Goal: Task Accomplishment & Management: Manage account settings

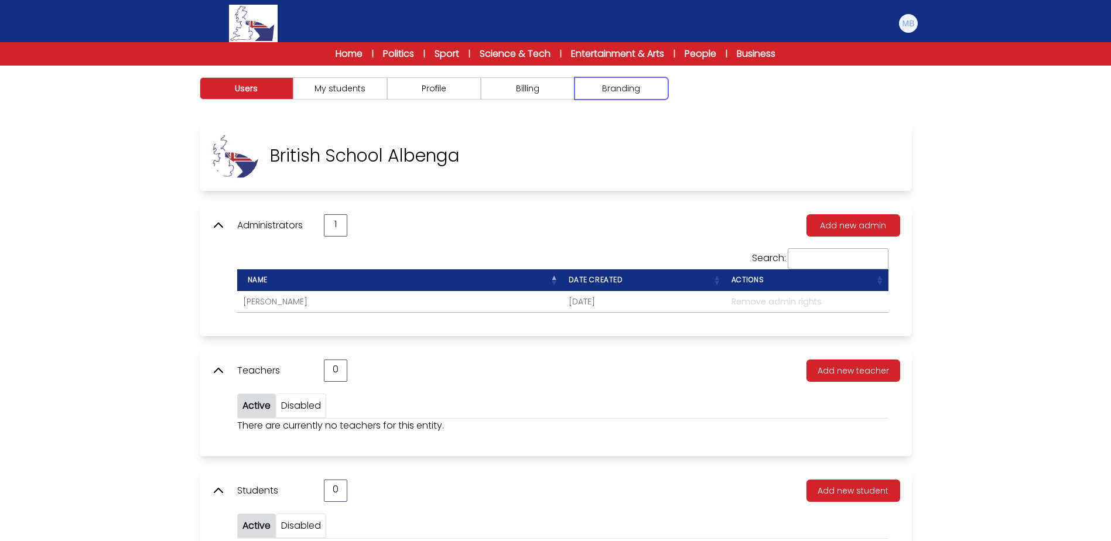
click at [623, 82] on button "Branding" at bounding box center [621, 88] width 94 height 22
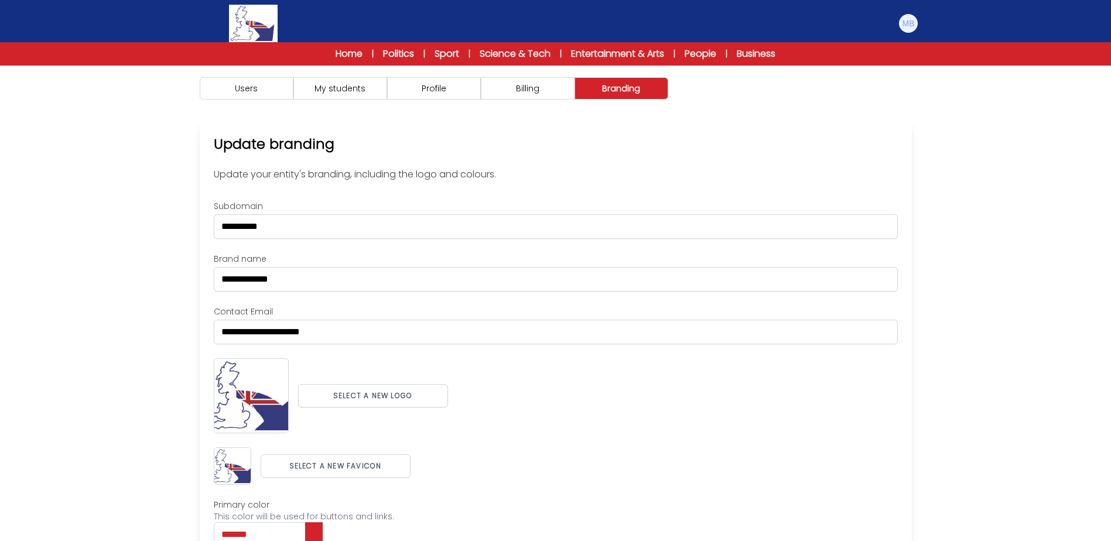
click at [439, 106] on div "Users My students Profile Billing" at bounding box center [556, 89] width 750 height 46
click at [445, 92] on button "Profile" at bounding box center [434, 88] width 94 height 22
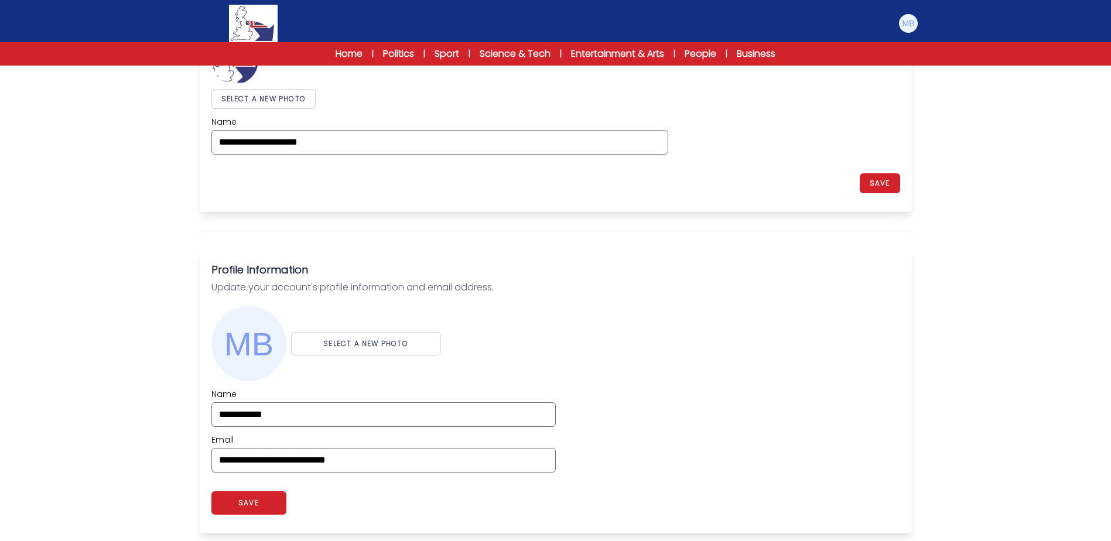
scroll to position [176, 0]
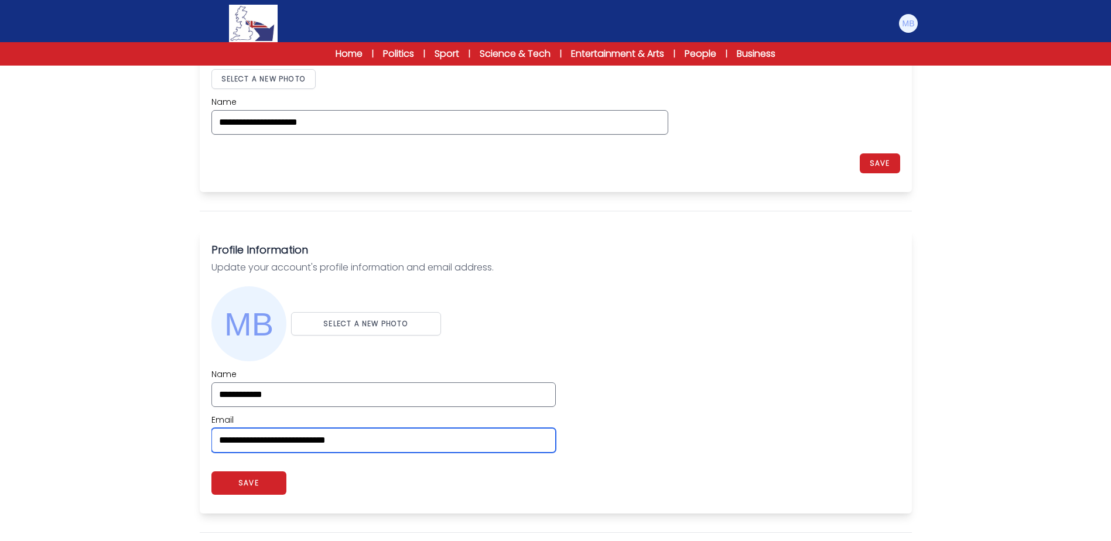
drag, startPoint x: 398, startPoint y: 439, endPoint x: 121, endPoint y: 441, distance: 277.0
click at [121, 441] on div "Users My students Profile" at bounding box center [555, 439] width 1111 height 1098
paste input "email"
type input "**********"
click at [121, 440] on div "Users My students Profile" at bounding box center [555, 439] width 1111 height 1098
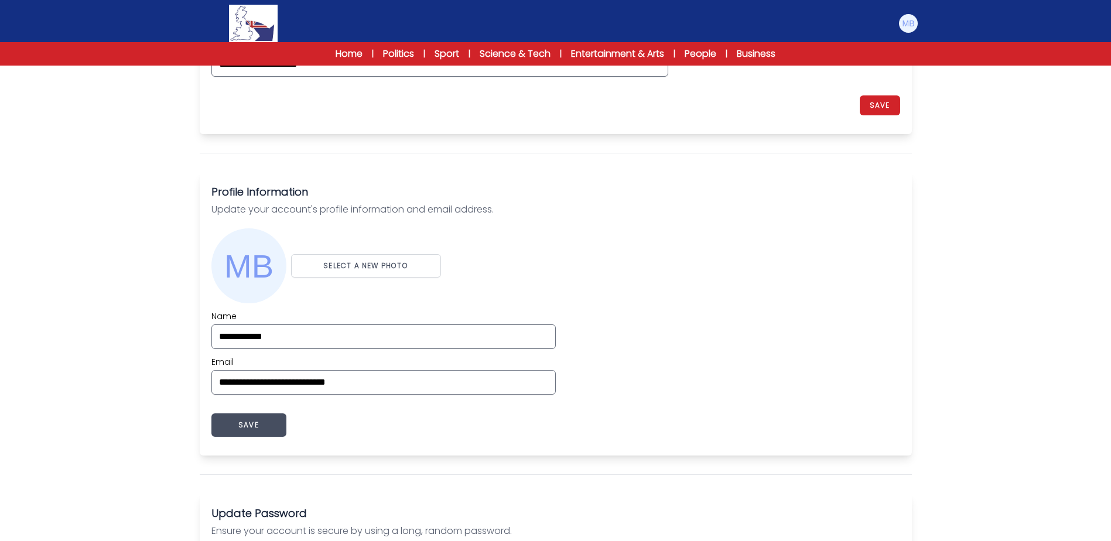
scroll to position [234, 0]
click at [227, 422] on button "SAVE" at bounding box center [248, 424] width 75 height 23
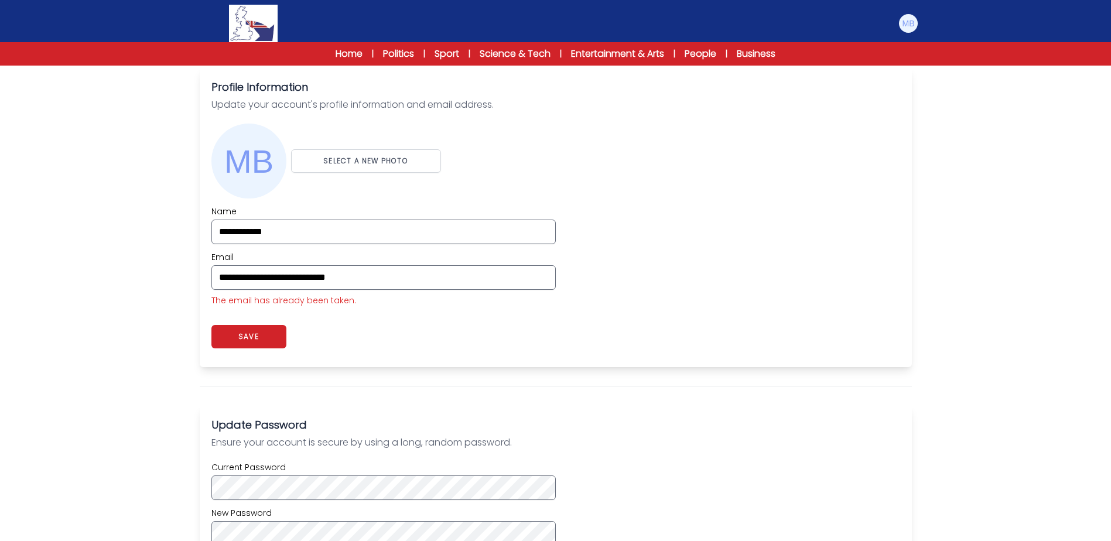
scroll to position [351, 0]
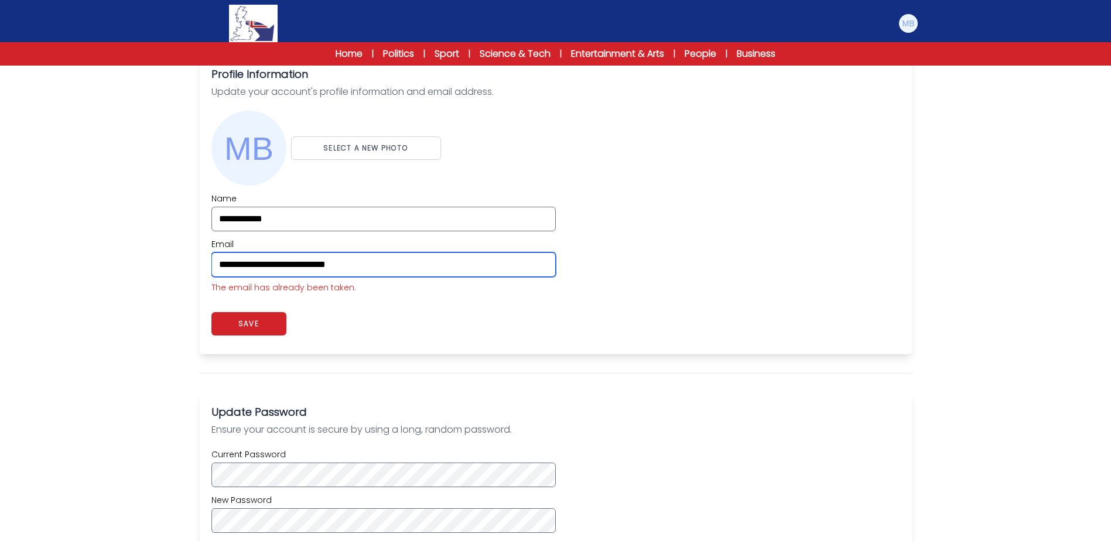
drag, startPoint x: 408, startPoint y: 269, endPoint x: 110, endPoint y: 251, distance: 299.2
click at [110, 251] on div "Users My students Profile" at bounding box center [555, 271] width 1111 height 1114
click at [105, 309] on div "Users My students Profile" at bounding box center [555, 271] width 1111 height 1114
click at [230, 326] on button "SAVE" at bounding box center [248, 323] width 75 height 23
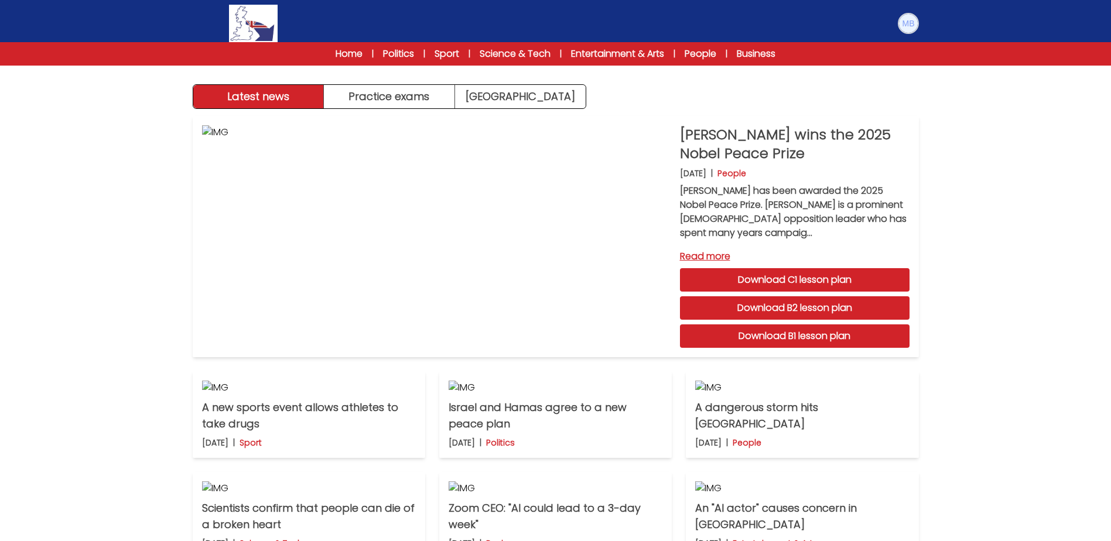
click at [906, 25] on img at bounding box center [908, 23] width 19 height 19
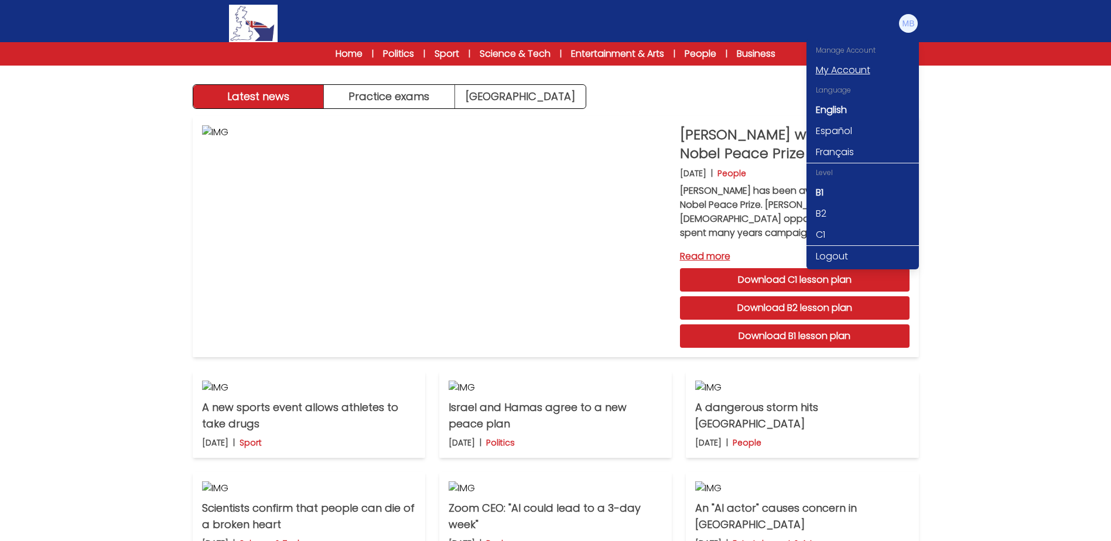
click at [843, 71] on link "My Account" at bounding box center [862, 70] width 112 height 21
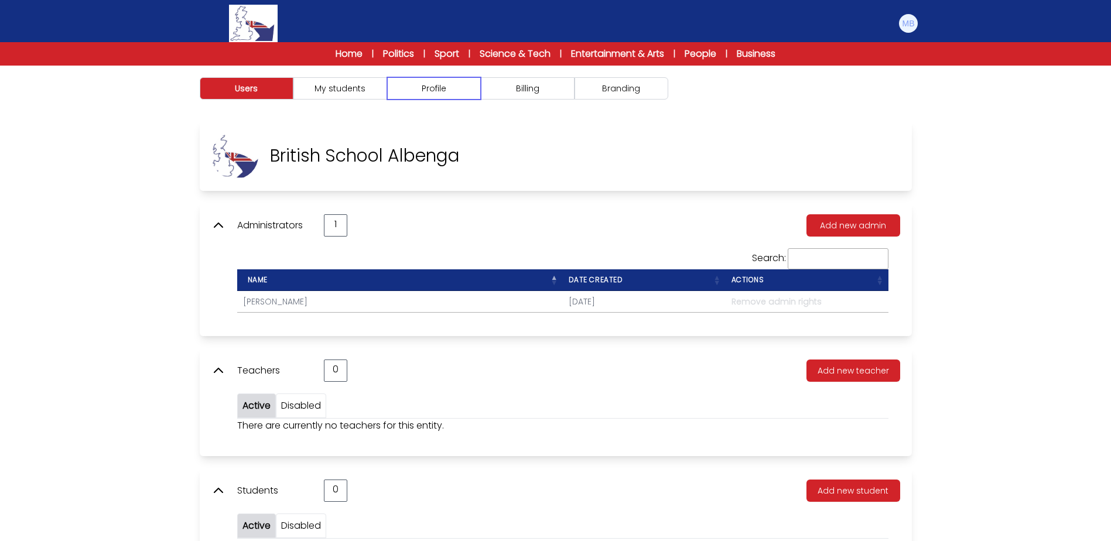
click at [429, 98] on button "Profile" at bounding box center [434, 88] width 94 height 22
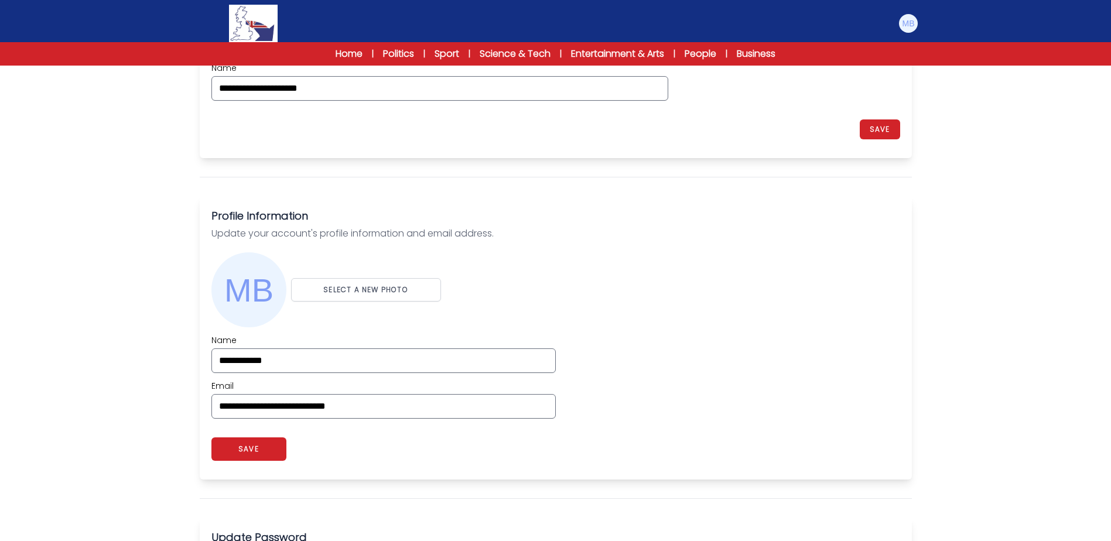
scroll to position [293, 0]
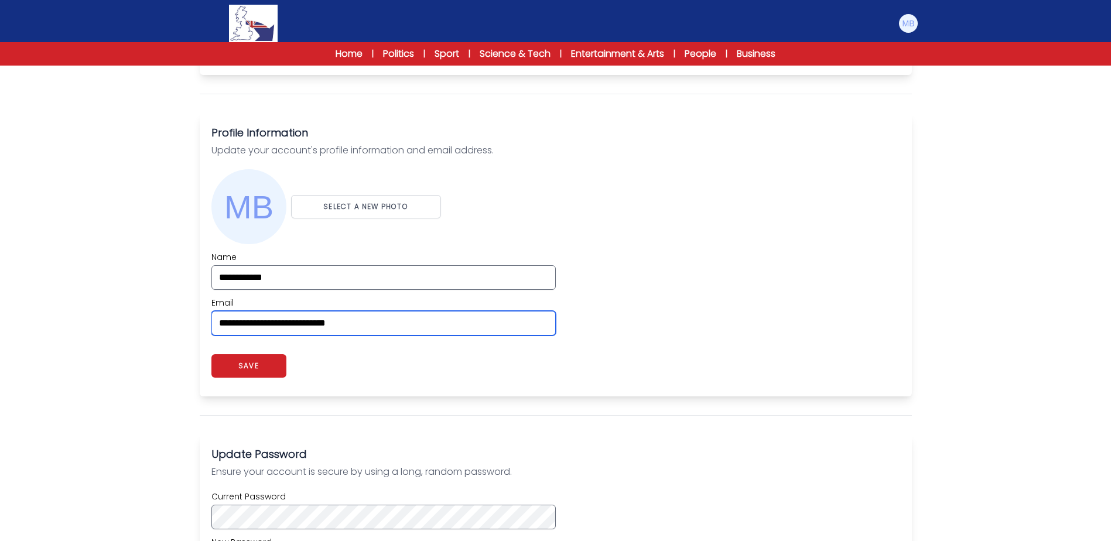
drag, startPoint x: 136, startPoint y: 304, endPoint x: 104, endPoint y: 304, distance: 32.8
click at [104, 304] on div "Users My students Profile" at bounding box center [555, 322] width 1111 height 1098
paste input "email"
type input "**********"
click at [101, 304] on div "Users My students Profile" at bounding box center [555, 322] width 1111 height 1098
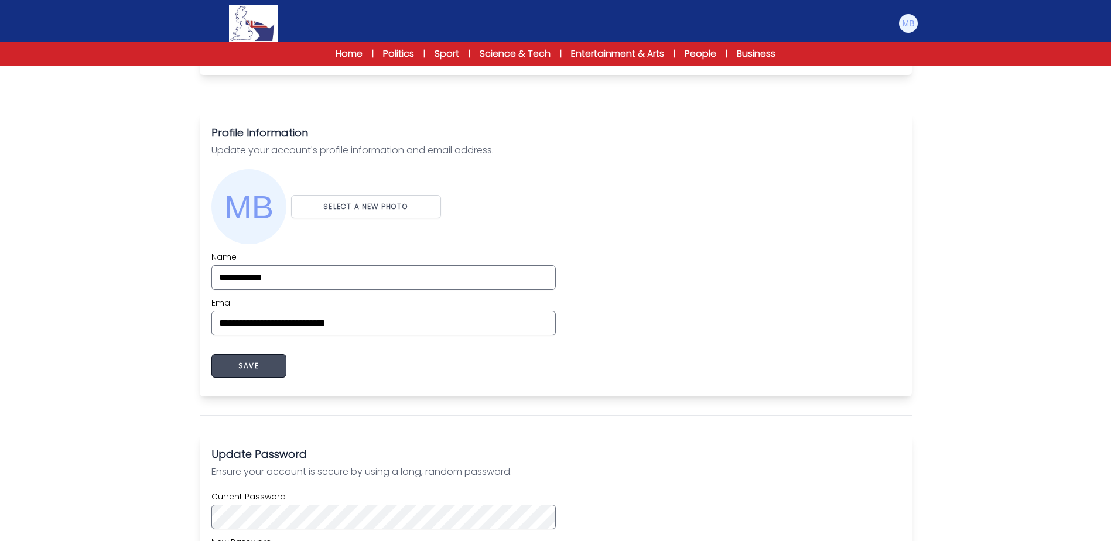
click at [232, 364] on button "SAVE" at bounding box center [248, 365] width 75 height 23
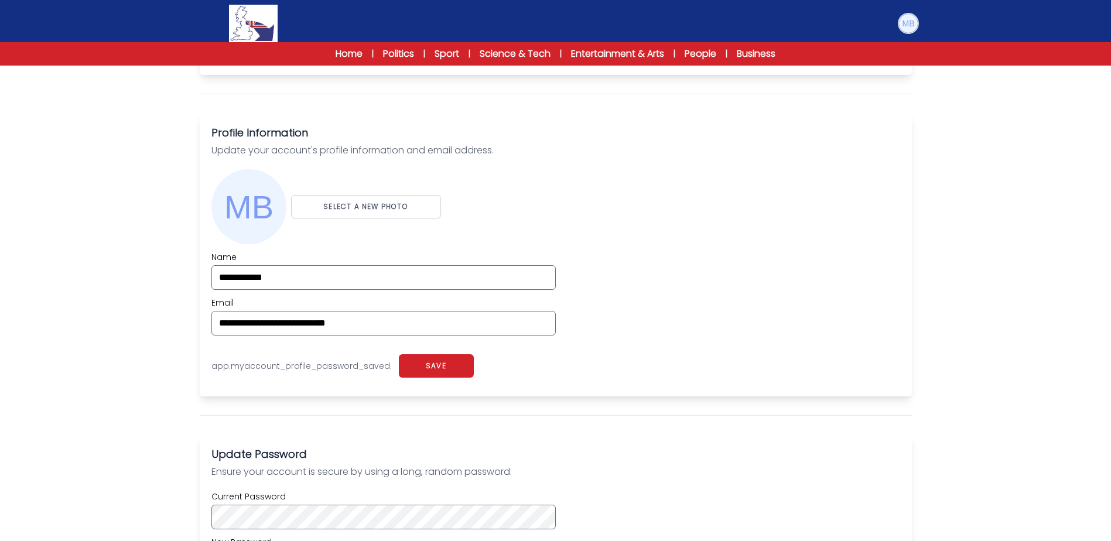
click at [910, 23] on img at bounding box center [908, 23] width 19 height 19
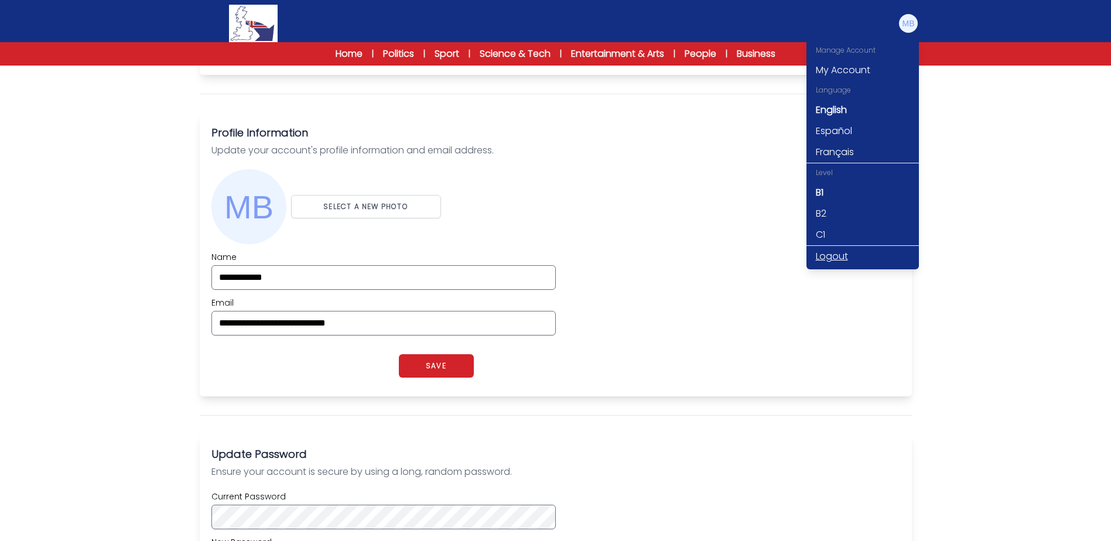
click at [832, 255] on link "Logout" at bounding box center [862, 256] width 112 height 21
